Goal: Information Seeking & Learning: Learn about a topic

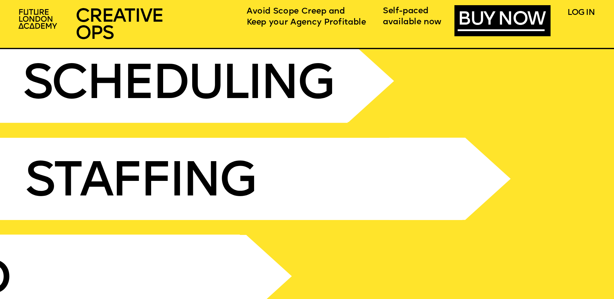
scroll to position [2750, 0]
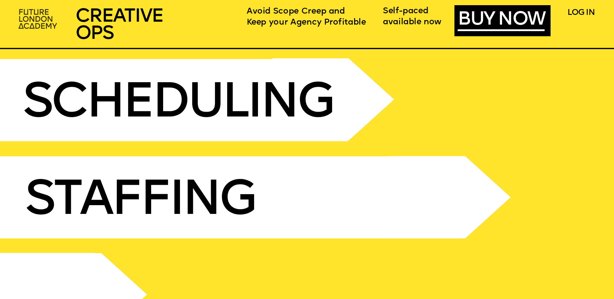
click at [45, 16] on img at bounding box center [38, 19] width 47 height 28
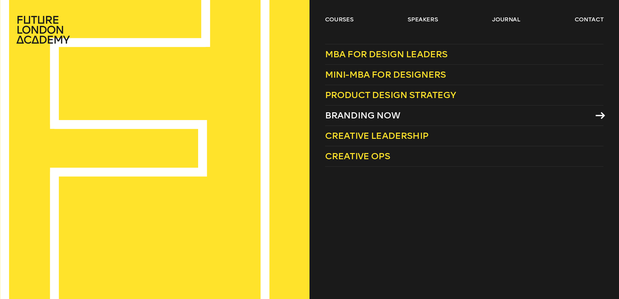
click at [371, 114] on span "Branding Now" at bounding box center [362, 115] width 75 height 11
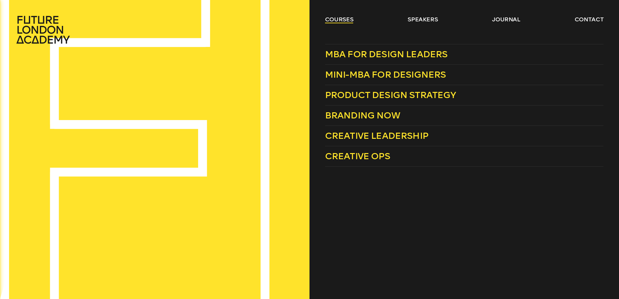
click at [341, 19] on link "courses" at bounding box center [339, 20] width 28 height 8
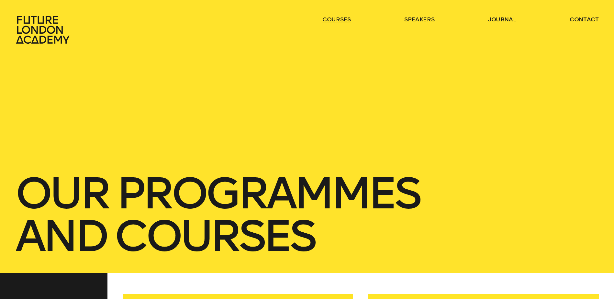
click at [341, 19] on link "courses" at bounding box center [336, 20] width 28 height 8
click at [331, 19] on link "courses" at bounding box center [336, 20] width 28 height 8
click at [344, 19] on link "courses" at bounding box center [336, 20] width 28 height 8
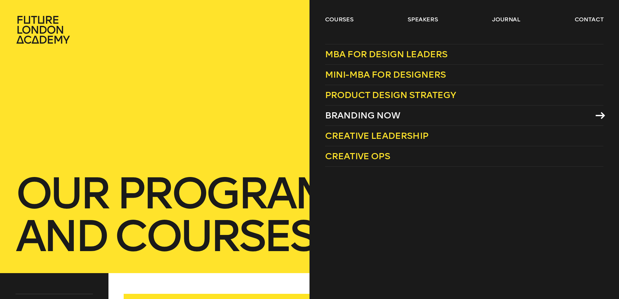
click at [370, 115] on span "Branding Now" at bounding box center [362, 115] width 75 height 11
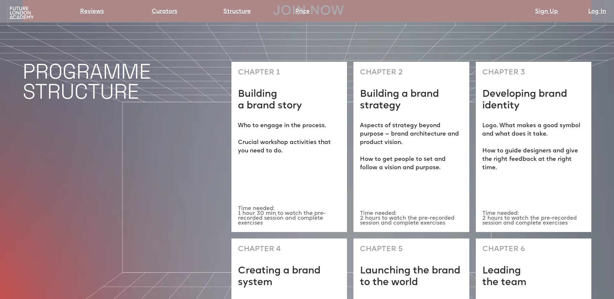
scroll to position [1844, 0]
click at [303, 10] on link "Price" at bounding box center [302, 11] width 15 height 9
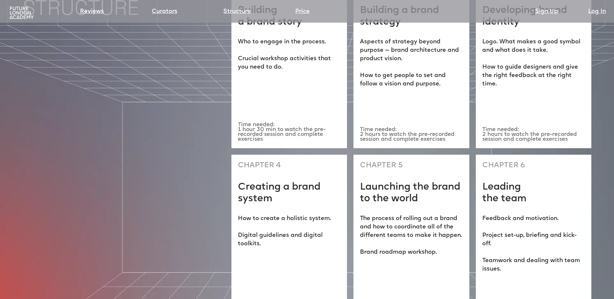
scroll to position [1932, 0]
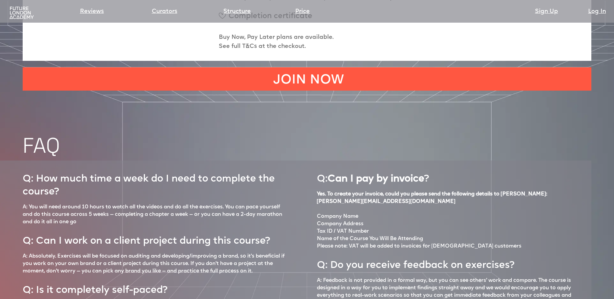
scroll to position [2814, 0]
